Goal: Task Accomplishment & Management: Manage account settings

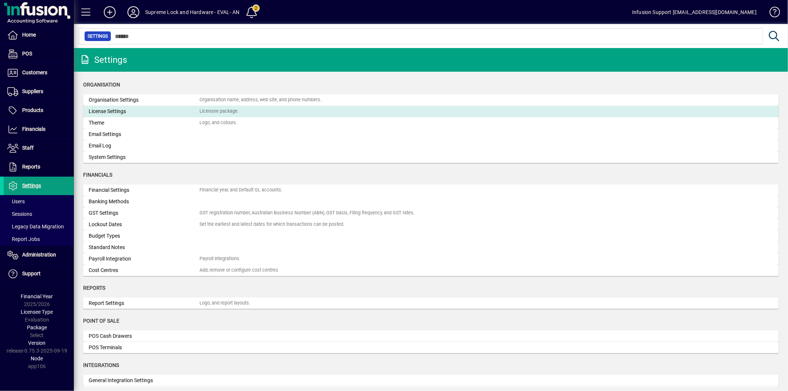
click at [121, 112] on div "License Settings" at bounding box center [144, 112] width 111 height 8
